Goal: Transaction & Acquisition: Purchase product/service

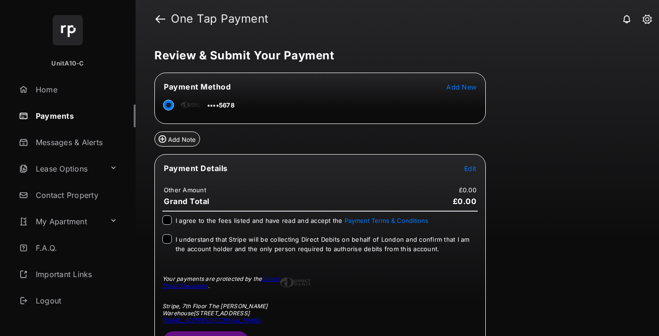
click at [468, 169] on span "Edit" at bounding box center [470, 168] width 12 height 8
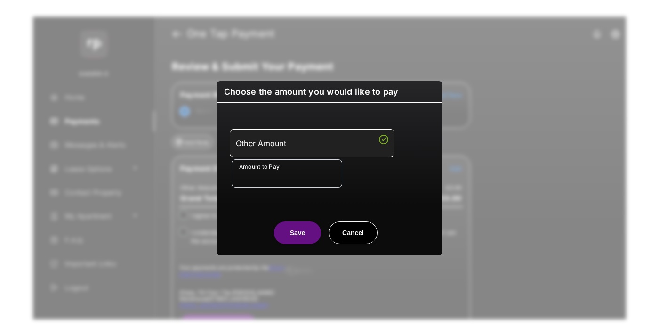
click at [275, 188] on div "Other Amount Amount to Pay Required field" at bounding box center [329, 158] width 215 height 89
click at [277, 183] on input "Amount to Pay" at bounding box center [287, 173] width 111 height 28
type input "**"
click at [377, 169] on div "Amount to Pay **" at bounding box center [332, 173] width 200 height 28
click at [284, 232] on button "Save" at bounding box center [297, 232] width 47 height 23
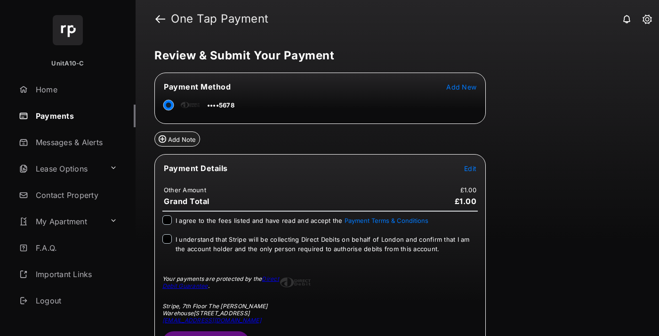
click at [288, 223] on span "I agree to the fees listed and have read and accept the Payment Terms & Conditi…" at bounding box center [302, 221] width 253 height 8
click at [275, 242] on span "I understand that Stripe will be collecting Direct Debits on behalf of London a…" at bounding box center [323, 243] width 294 height 17
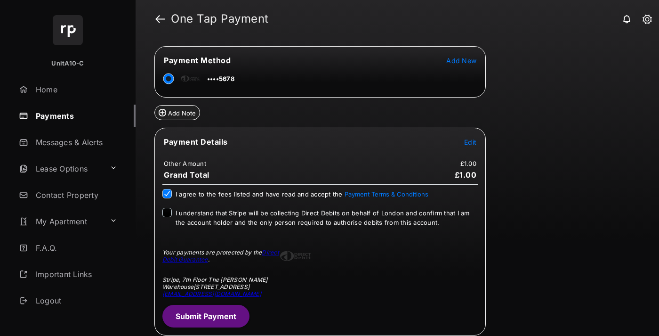
scroll to position [27, 0]
click at [219, 317] on button "Submit Payment" at bounding box center [205, 315] width 87 height 23
click at [206, 212] on span "I understand that Stripe will be collecting Direct Debits on behalf of London a…" at bounding box center [323, 217] width 294 height 17
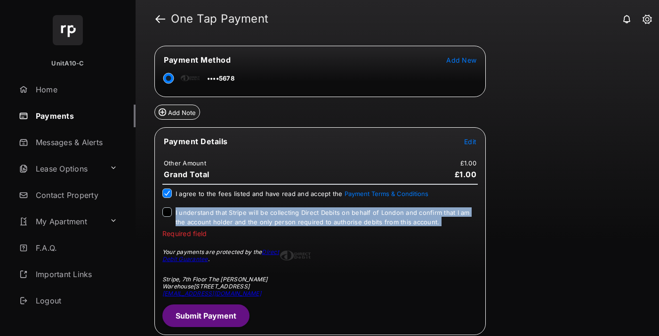
click at [206, 212] on span "I understand that Stripe will be collecting Direct Debits on behalf of London a…" at bounding box center [323, 217] width 294 height 17
